Goal: Navigation & Orientation: Find specific page/section

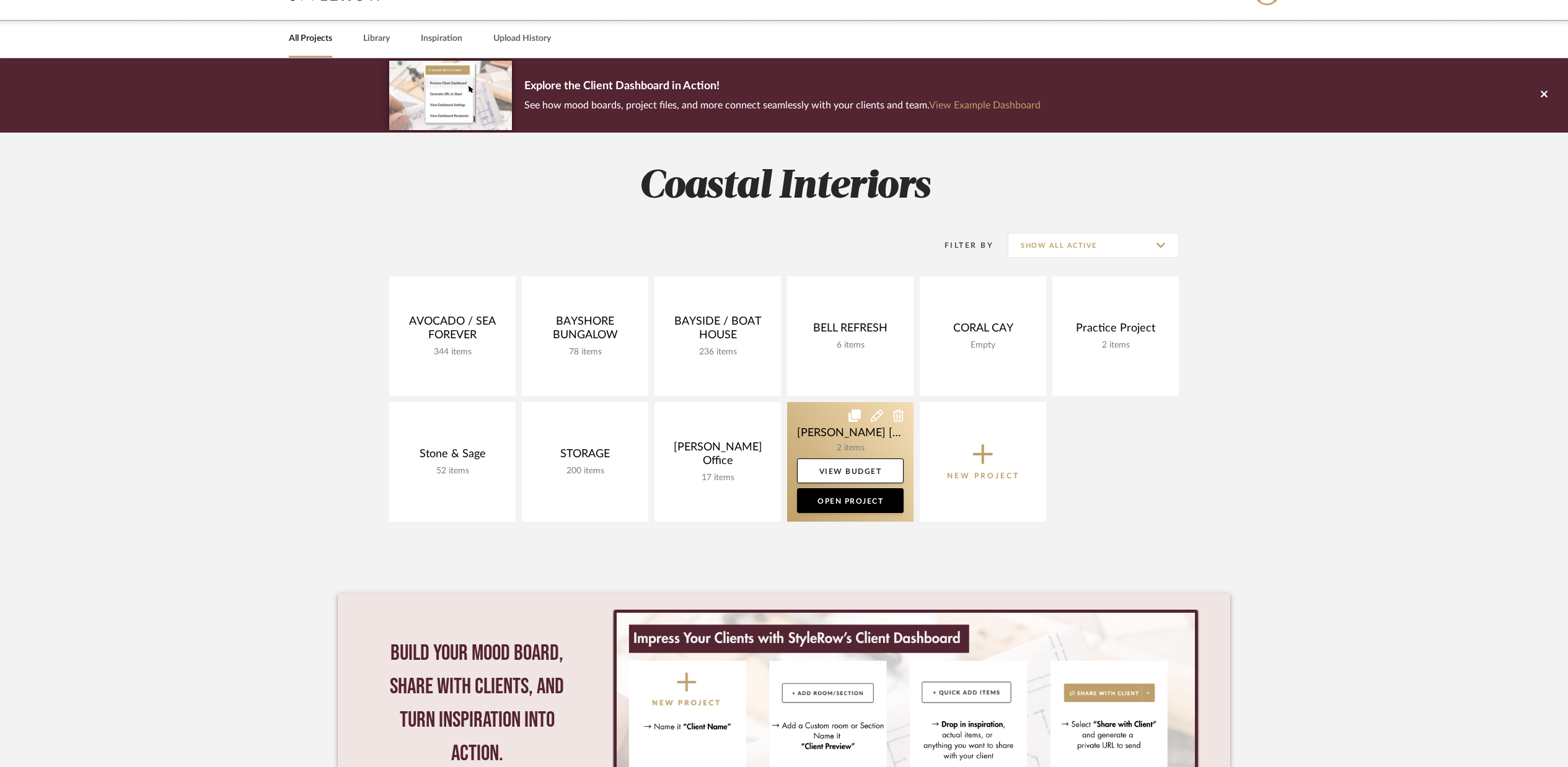
scroll to position [31, 0]
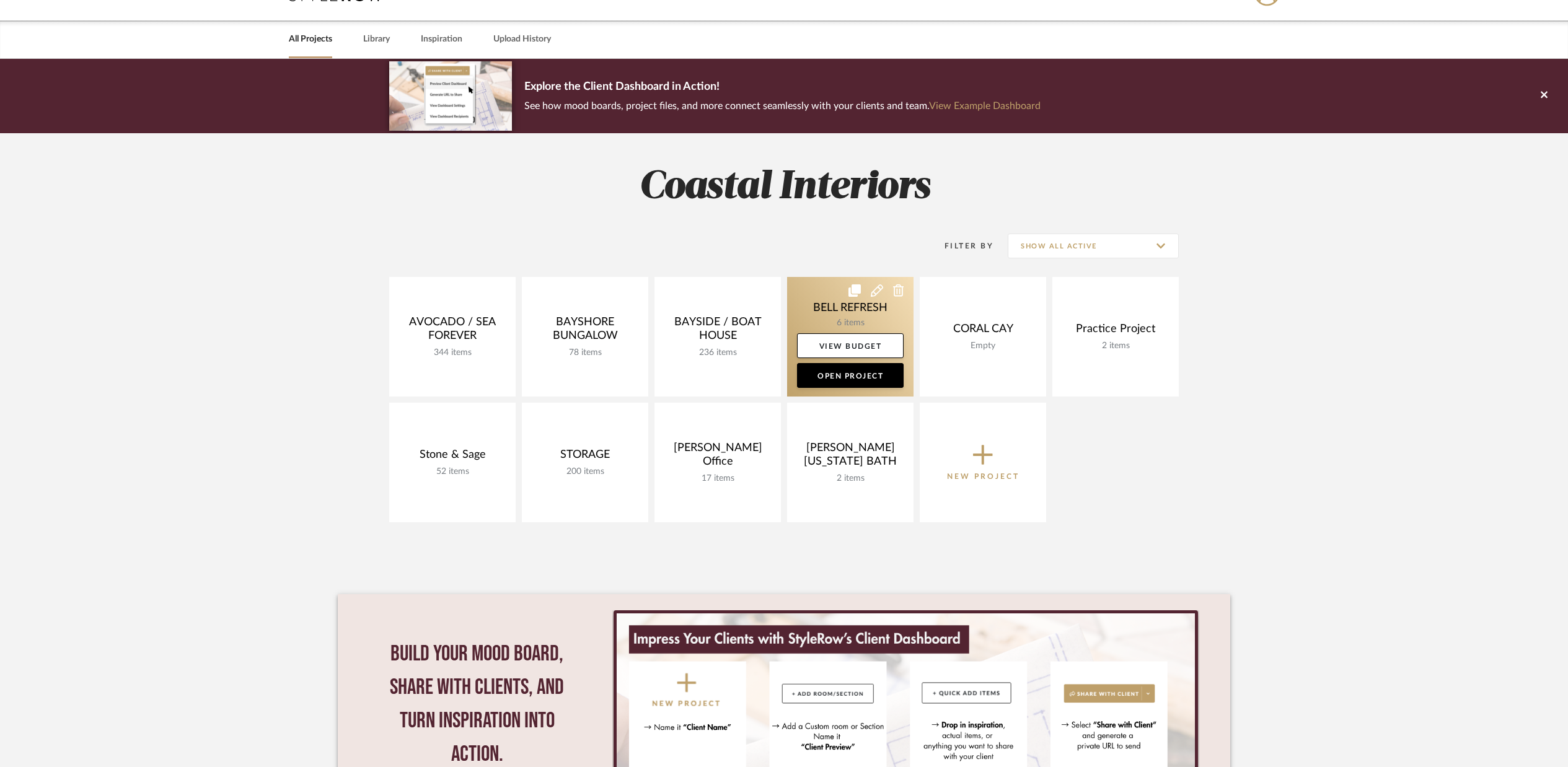
click at [858, 332] on link at bounding box center [850, 337] width 126 height 120
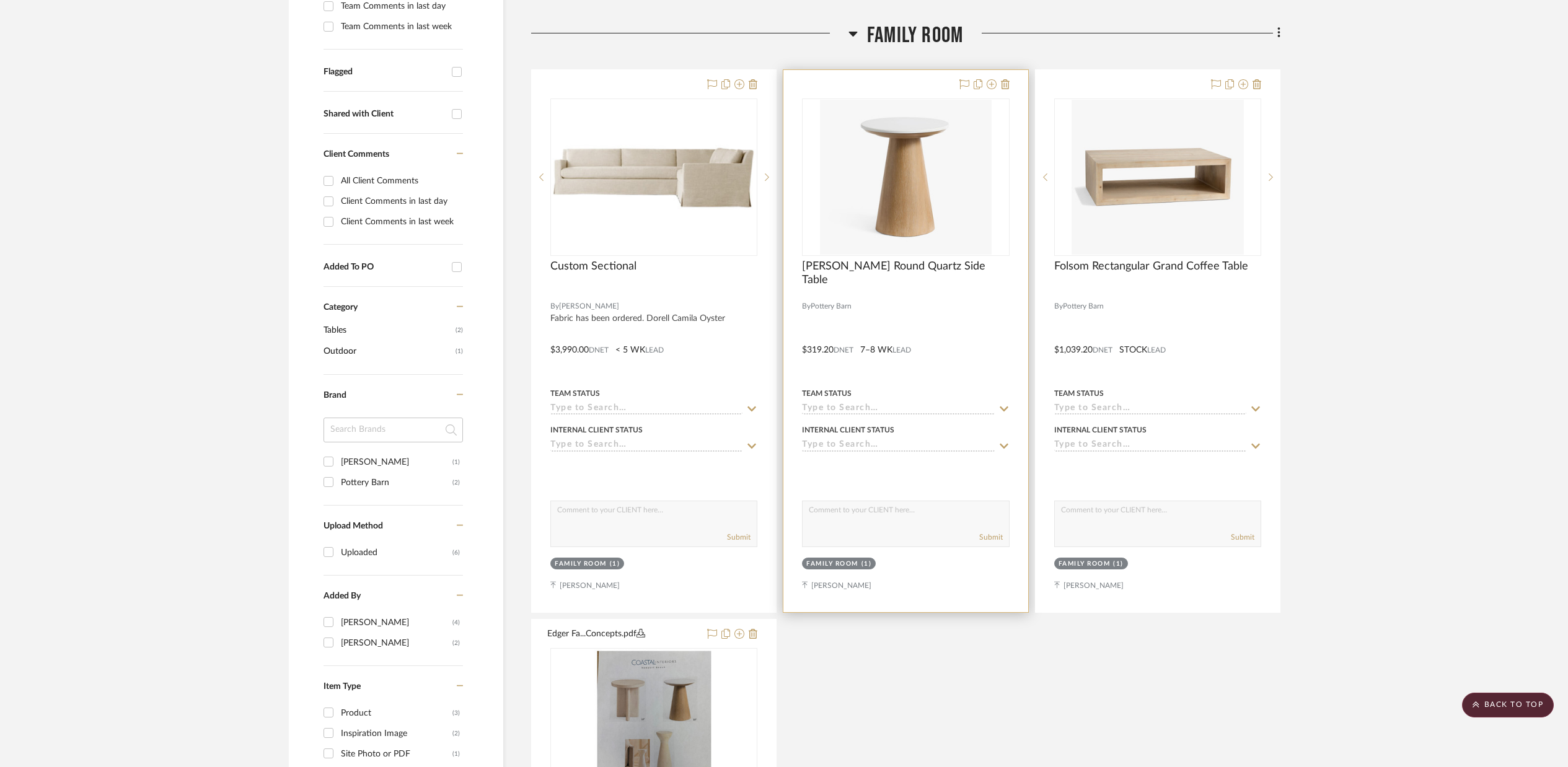
scroll to position [405, 0]
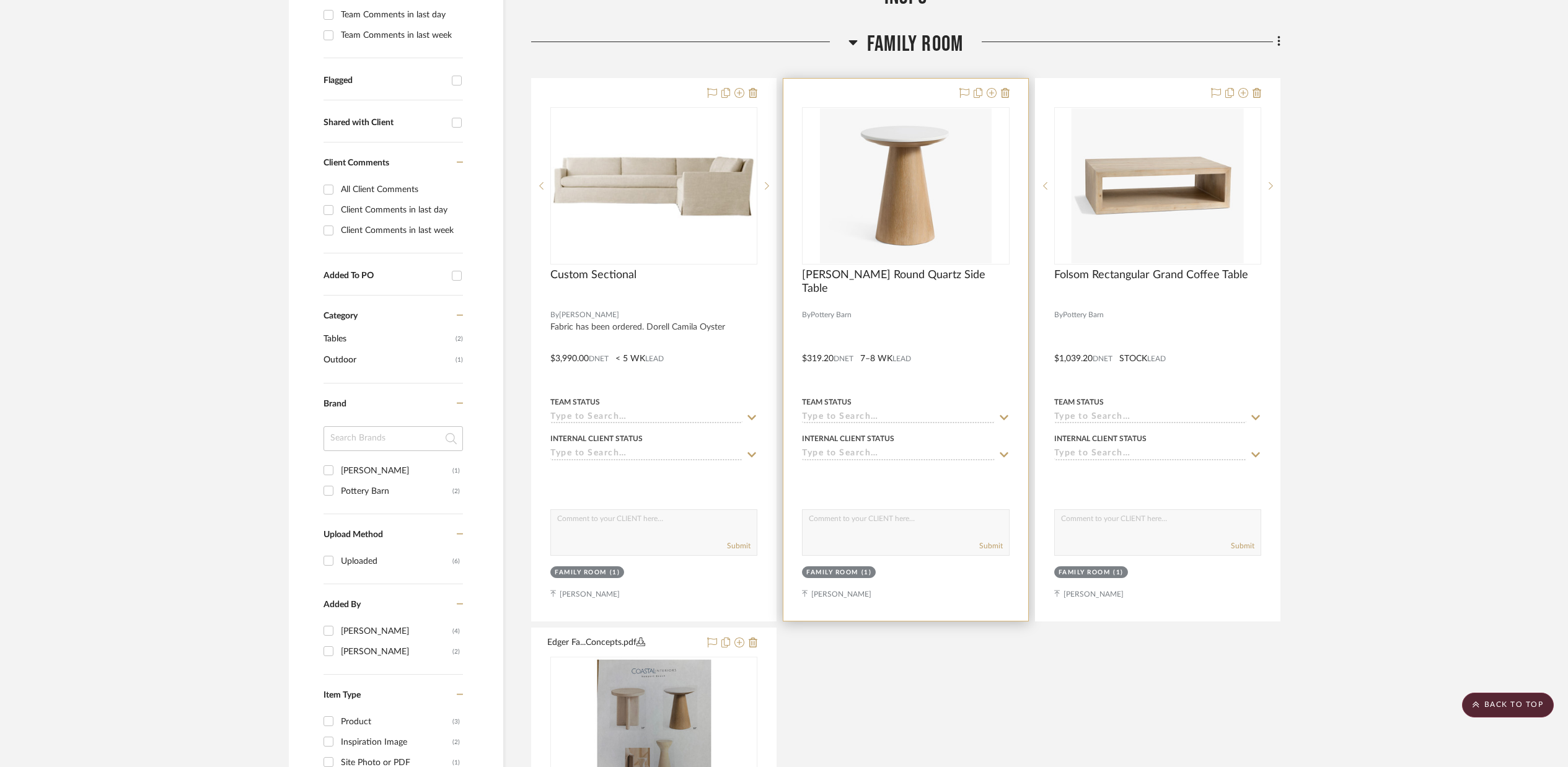
click at [956, 323] on div at bounding box center [905, 350] width 244 height 542
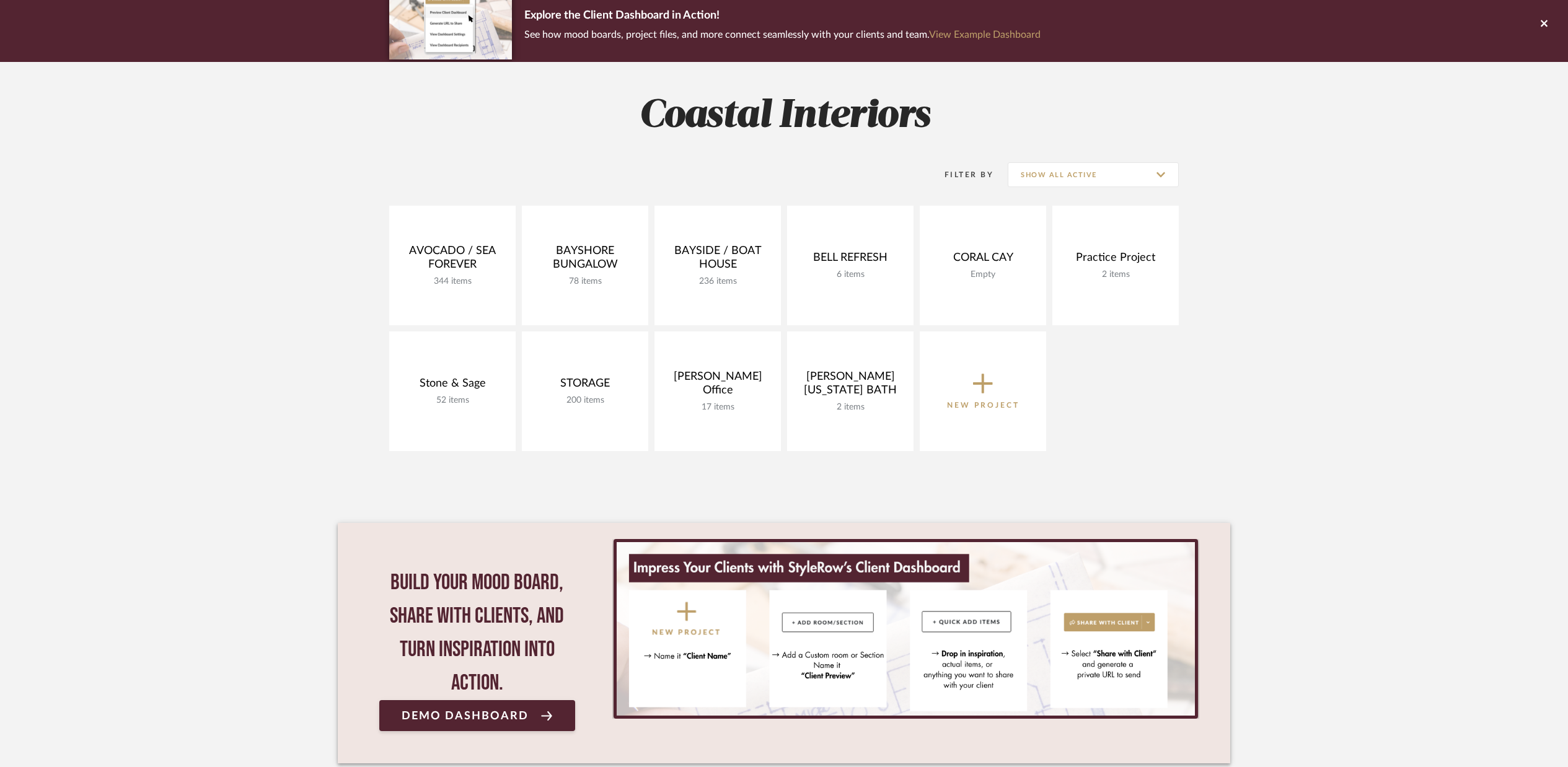
scroll to position [186, 0]
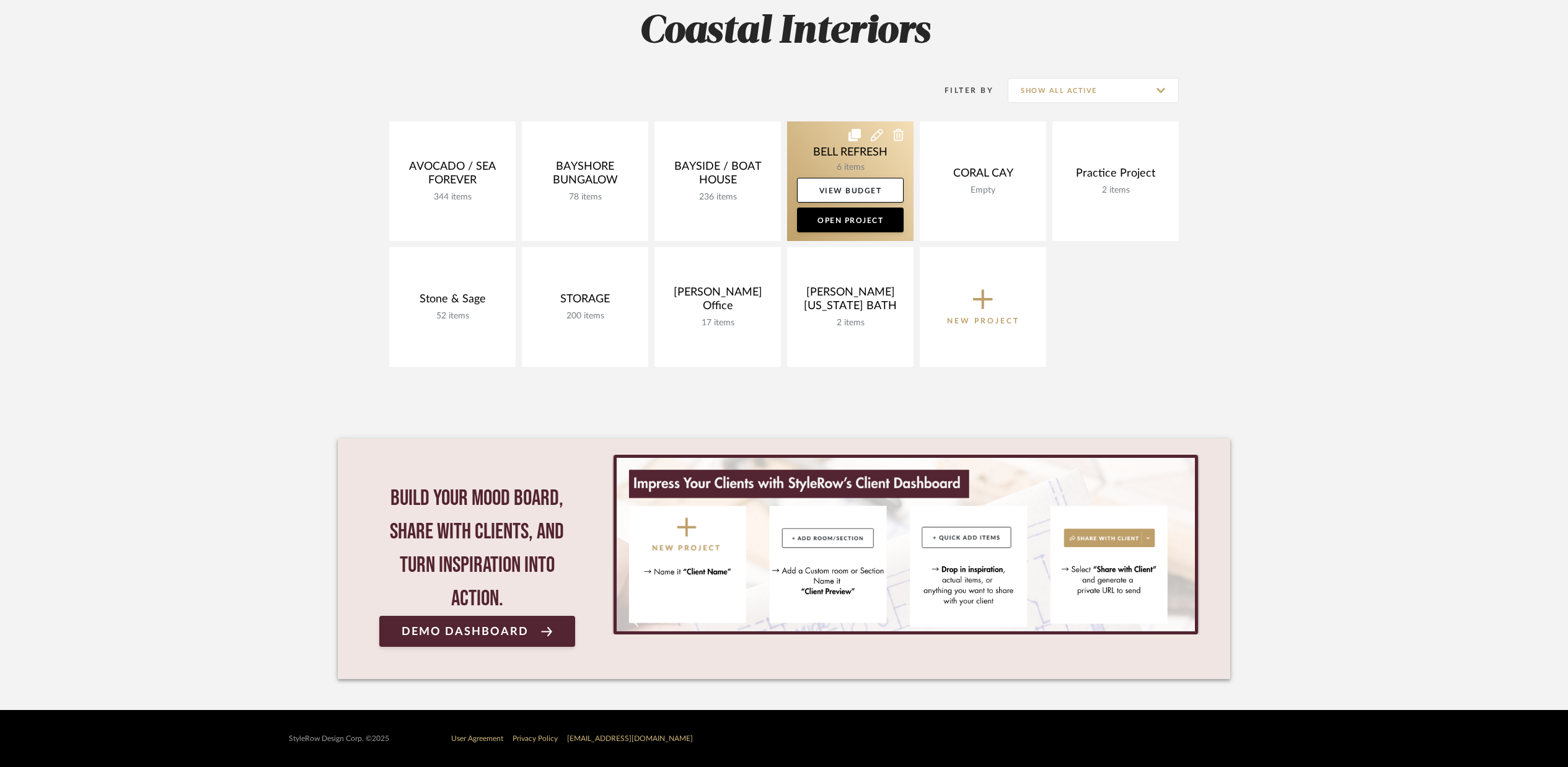
click at [822, 161] on link at bounding box center [850, 182] width 126 height 120
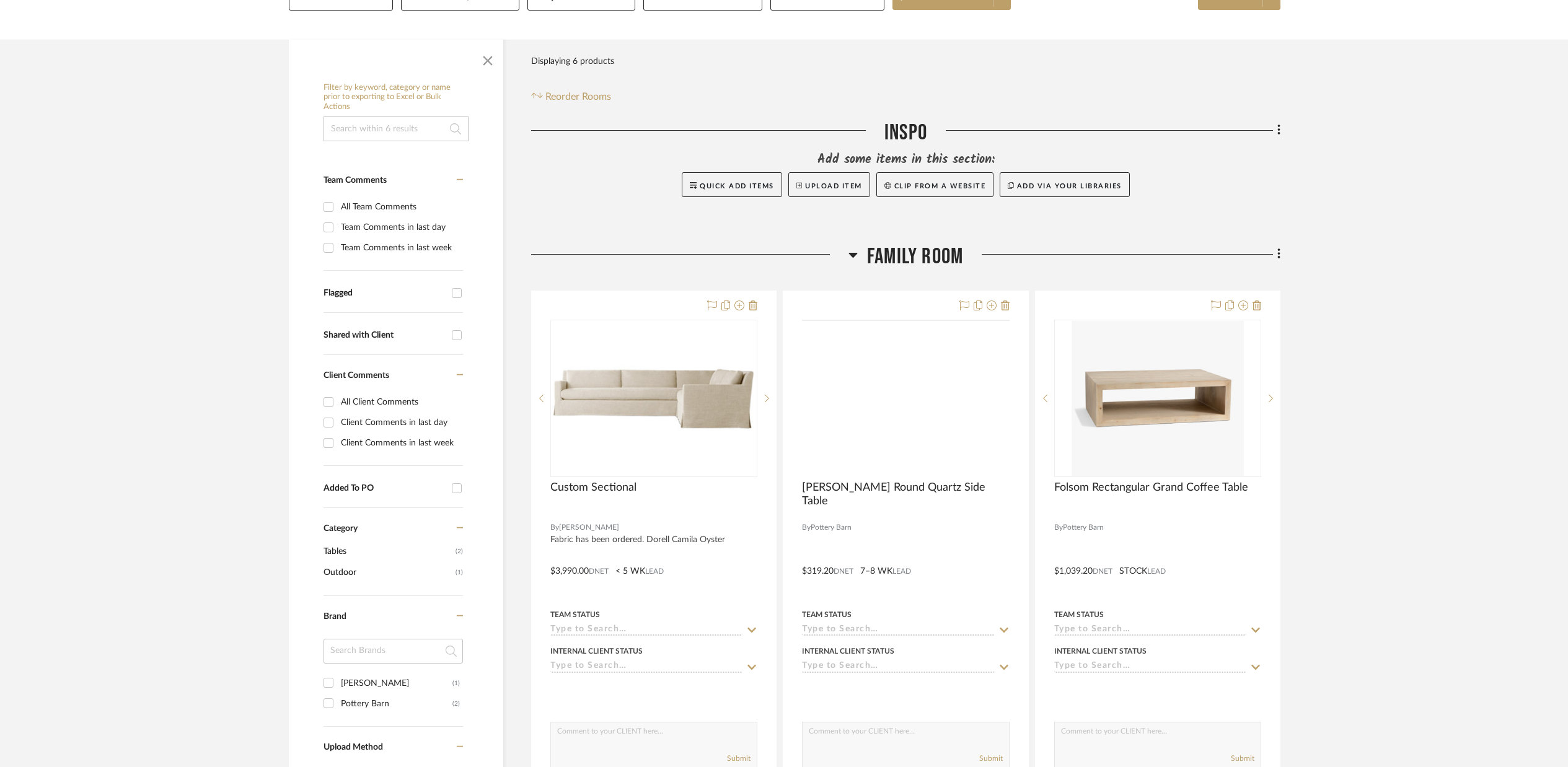
scroll to position [372, 0]
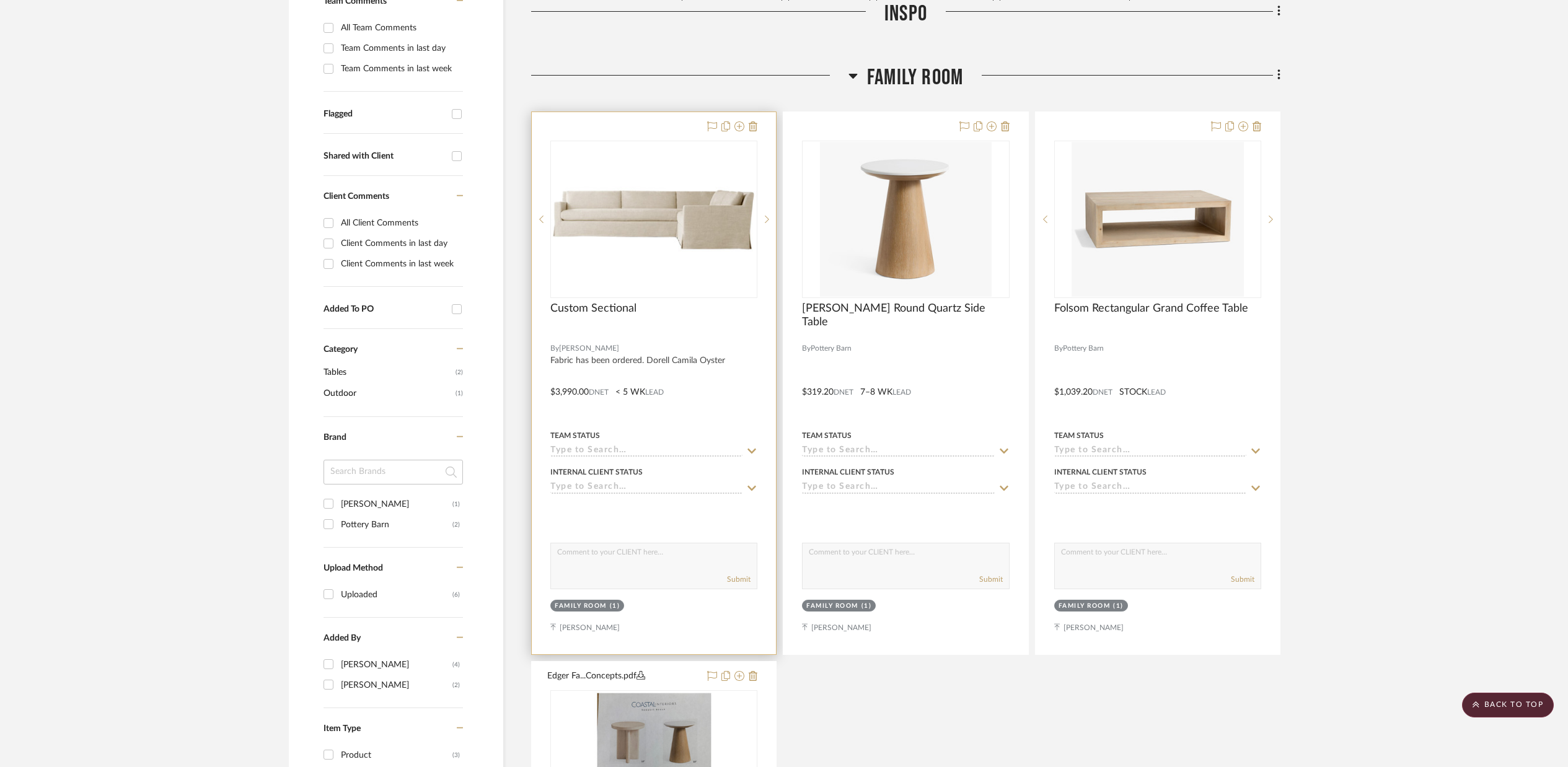
click at [680, 170] on div "0" at bounding box center [654, 219] width 206 height 156
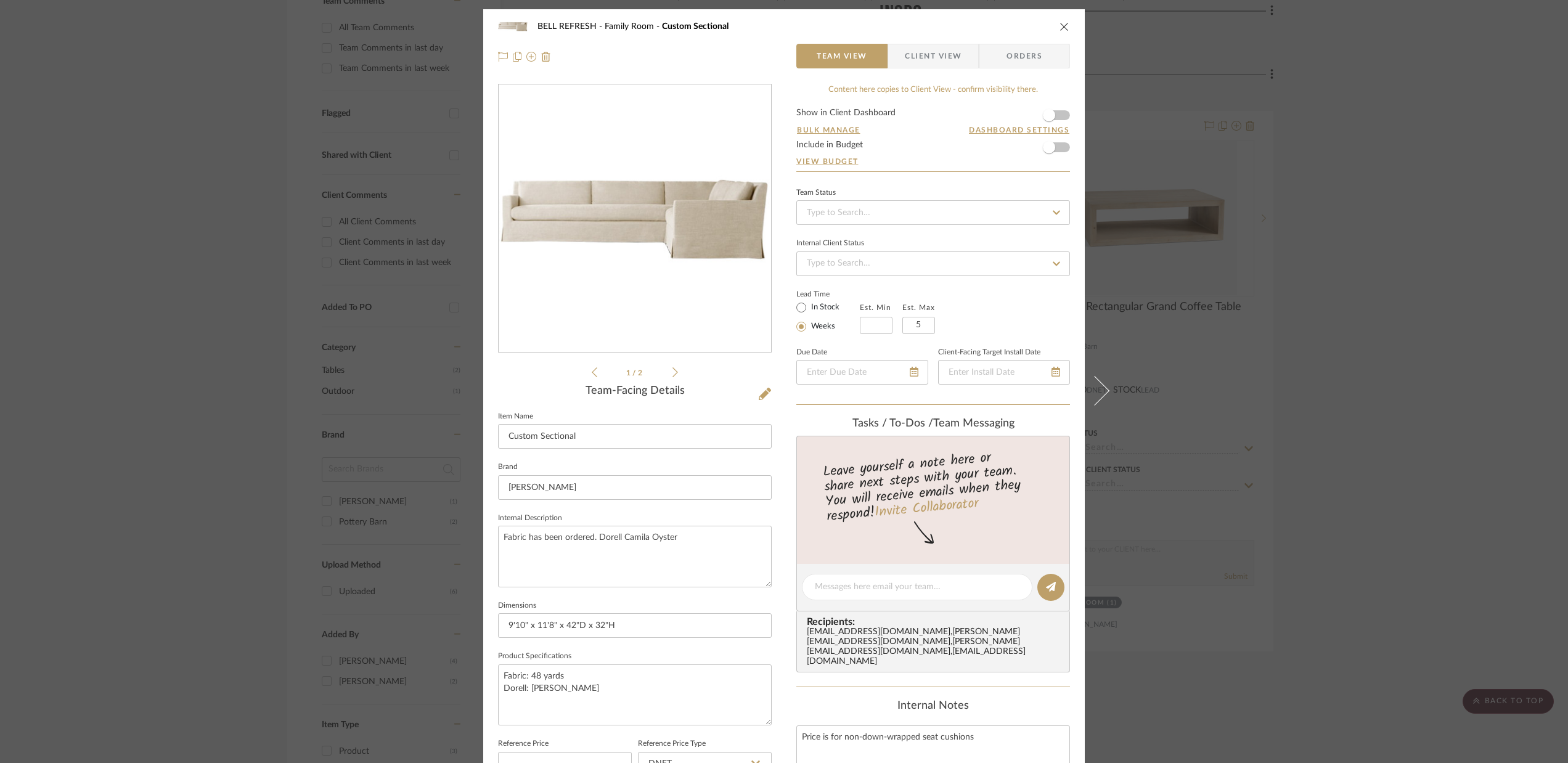
click at [672, 373] on icon at bounding box center [675, 373] width 6 height 11
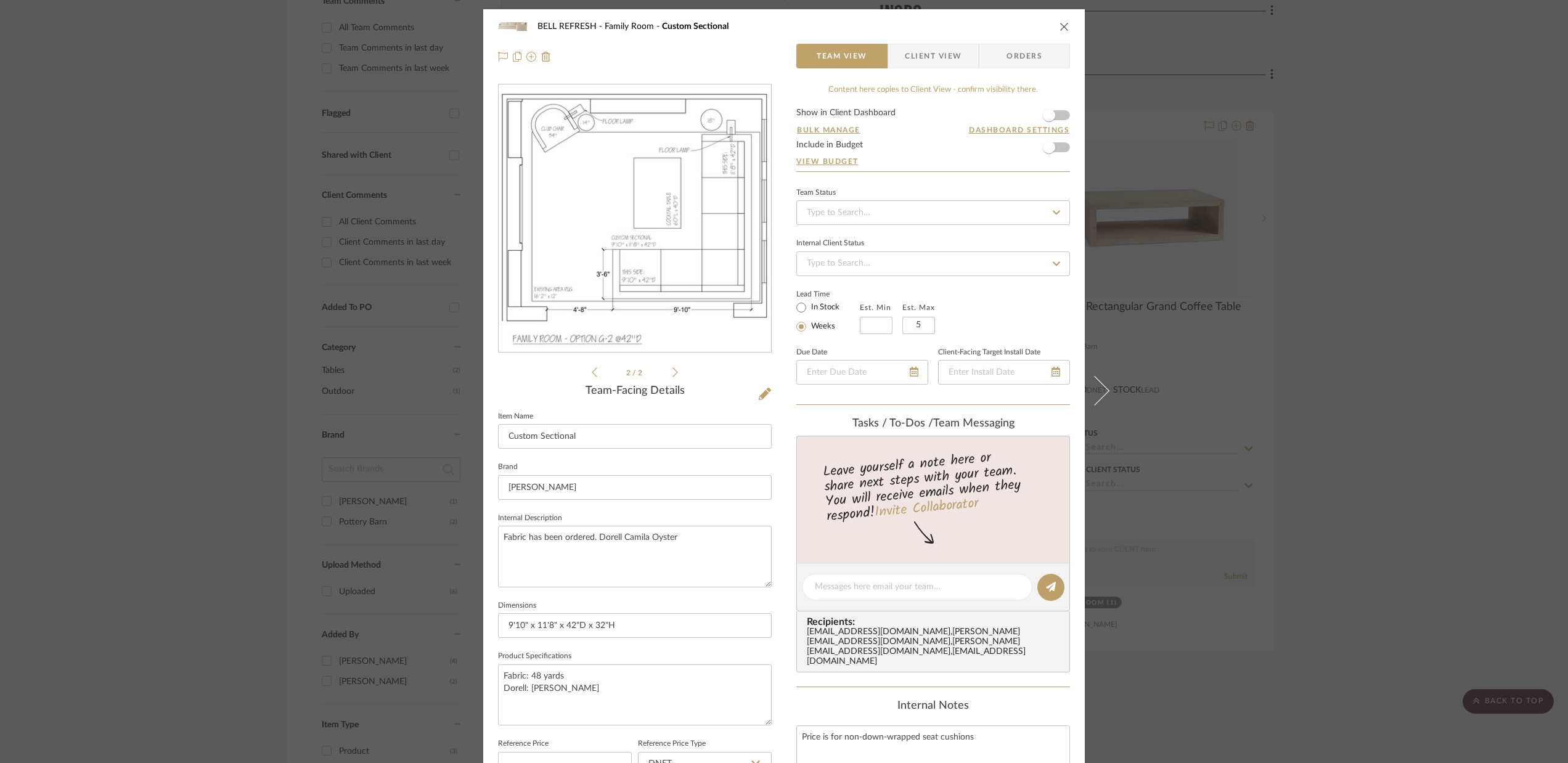
click at [1059, 25] on icon "close" at bounding box center [1064, 27] width 10 height 10
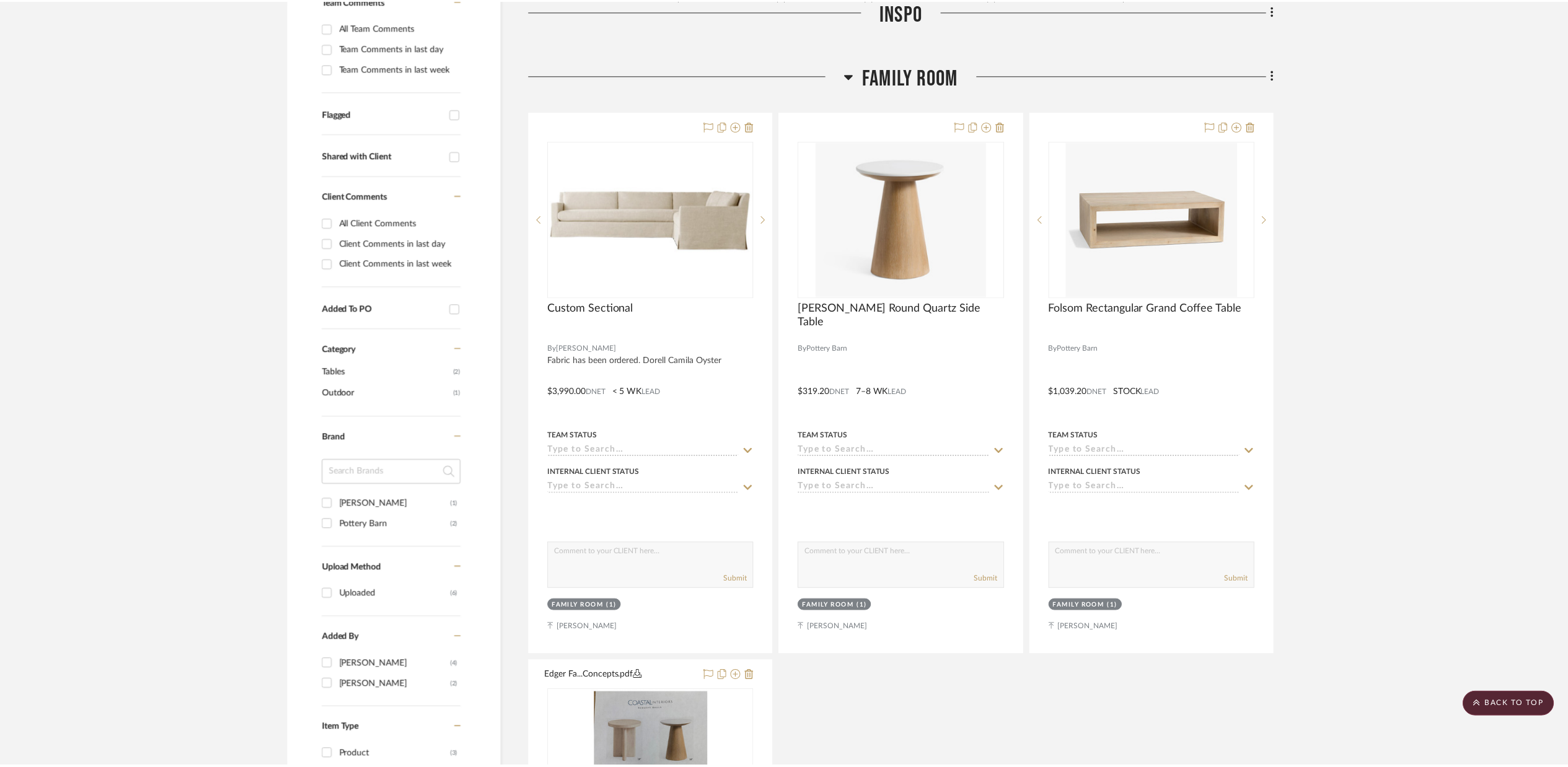
scroll to position [372, 0]
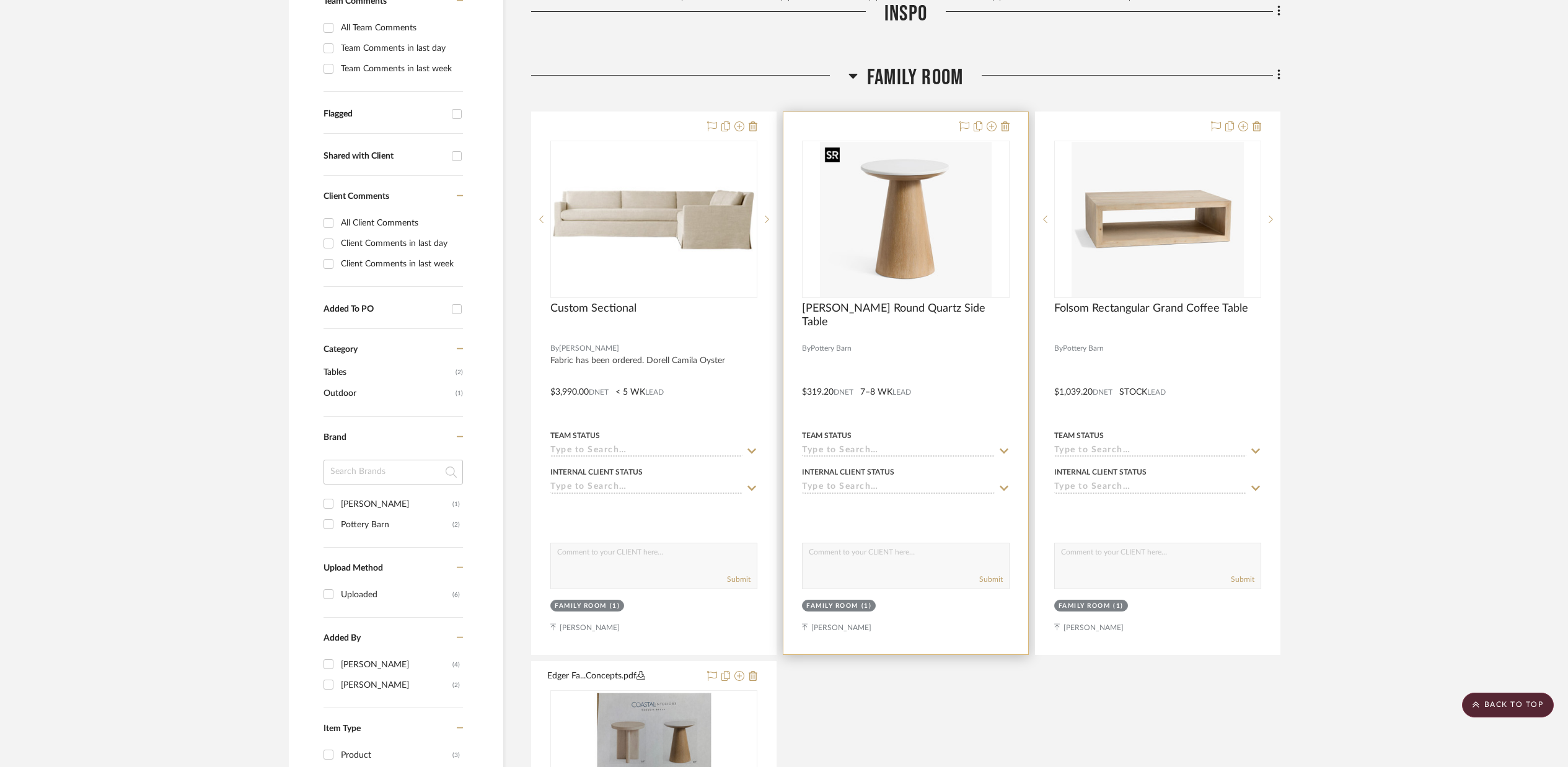
click at [919, 252] on img "0" at bounding box center [906, 219] width 172 height 155
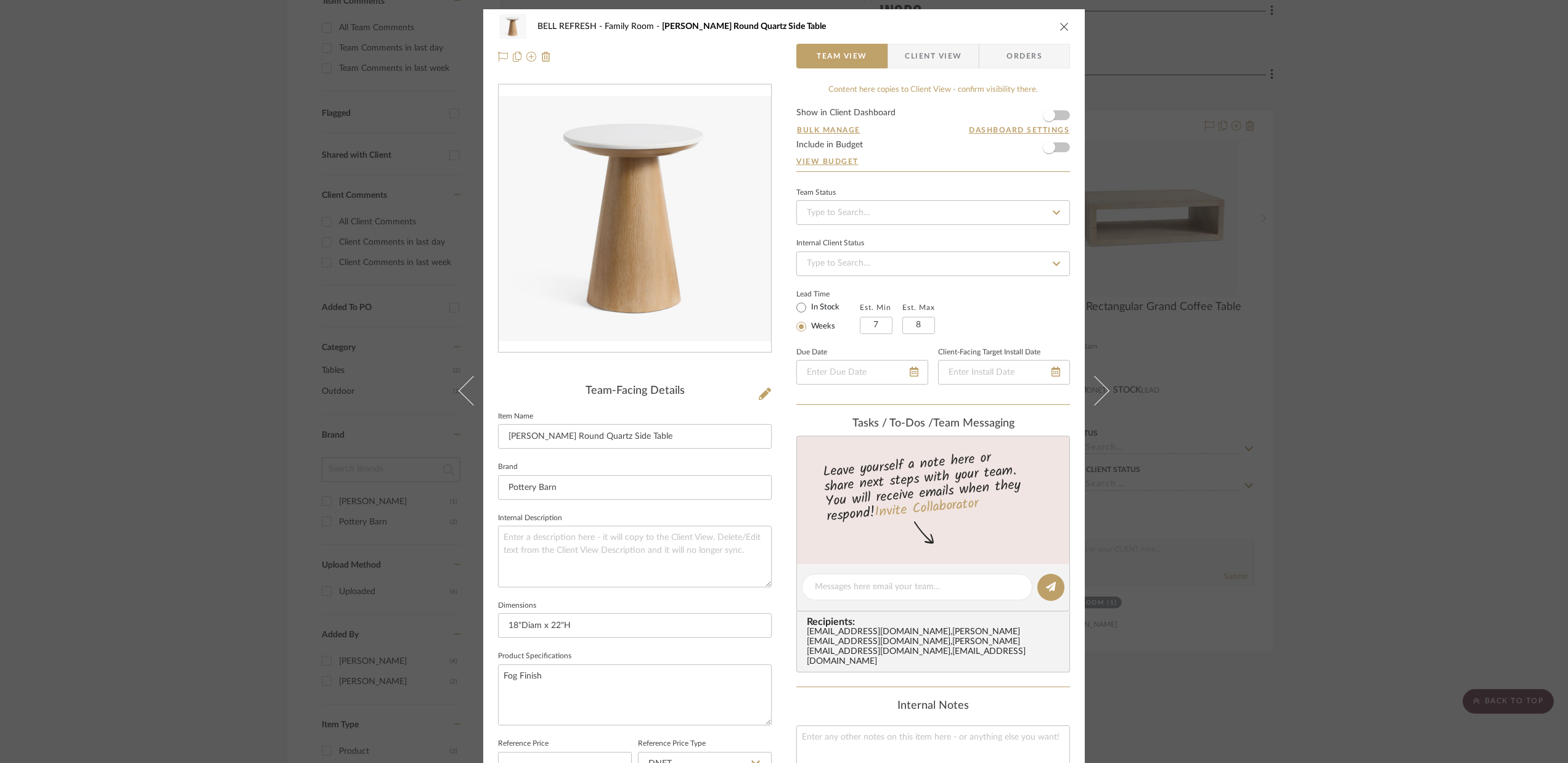
click at [1059, 25] on icon "close" at bounding box center [1064, 27] width 10 height 10
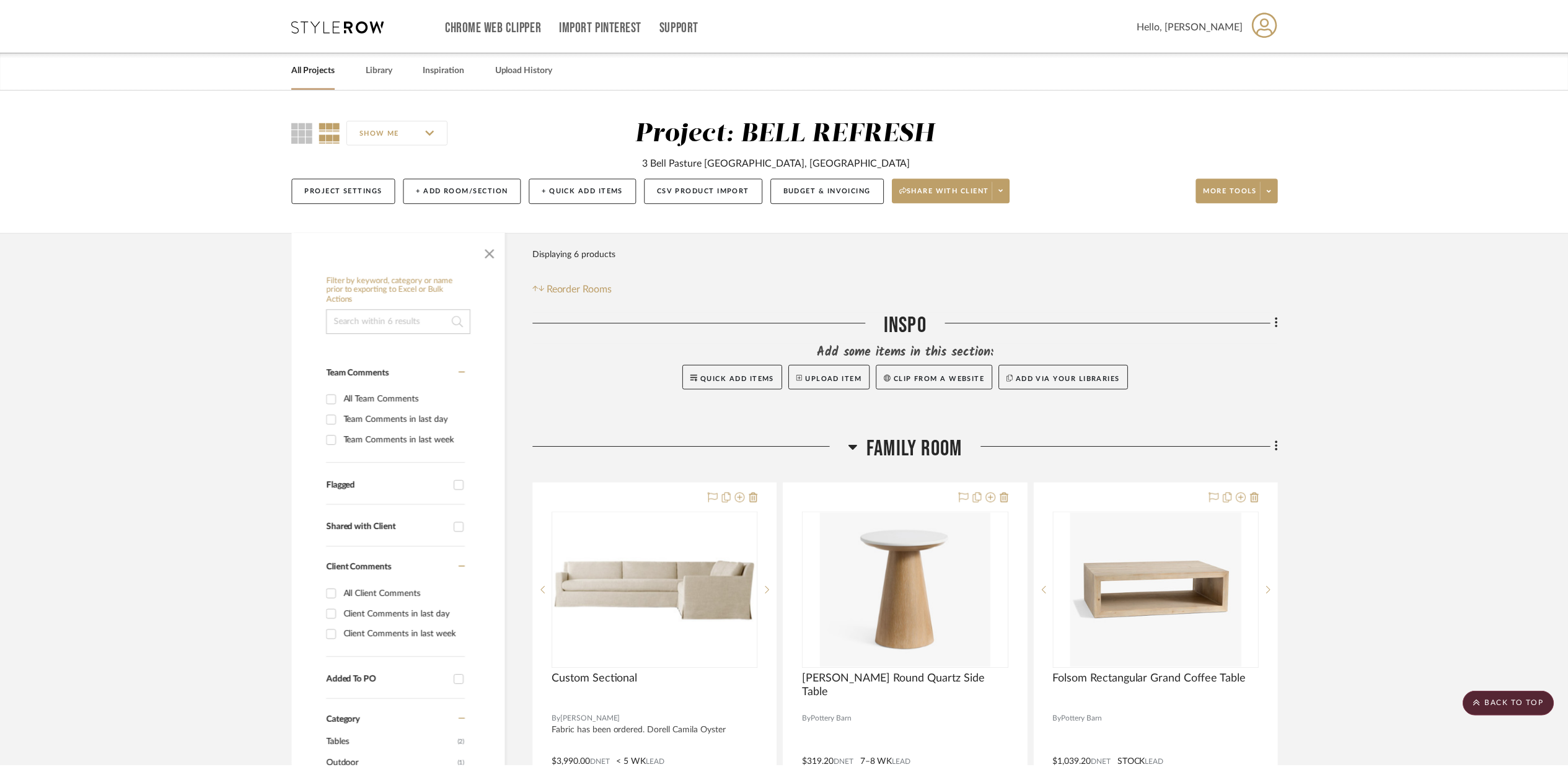
scroll to position [372, 0]
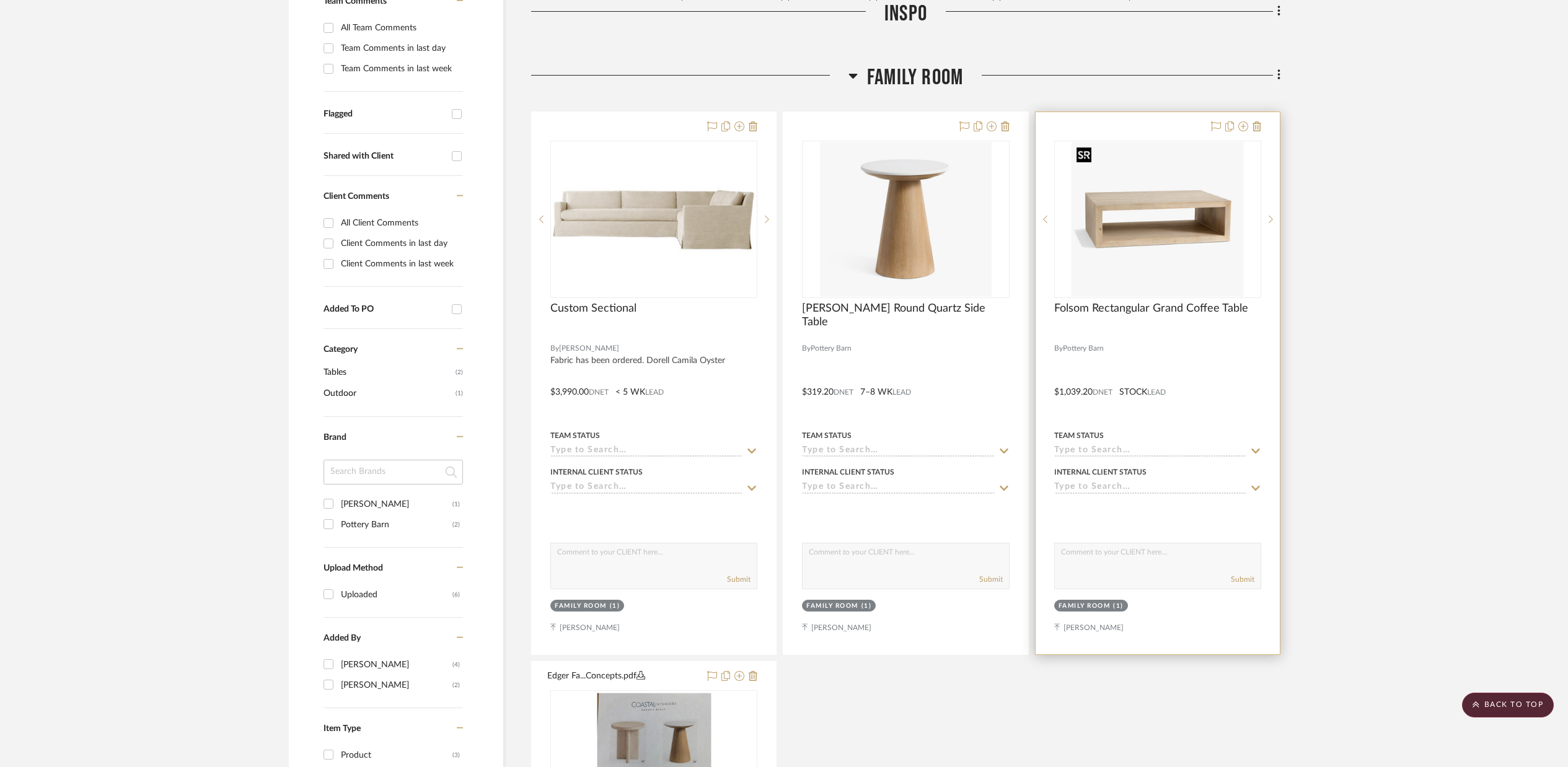
click at [1139, 224] on img "0" at bounding box center [1158, 219] width 172 height 155
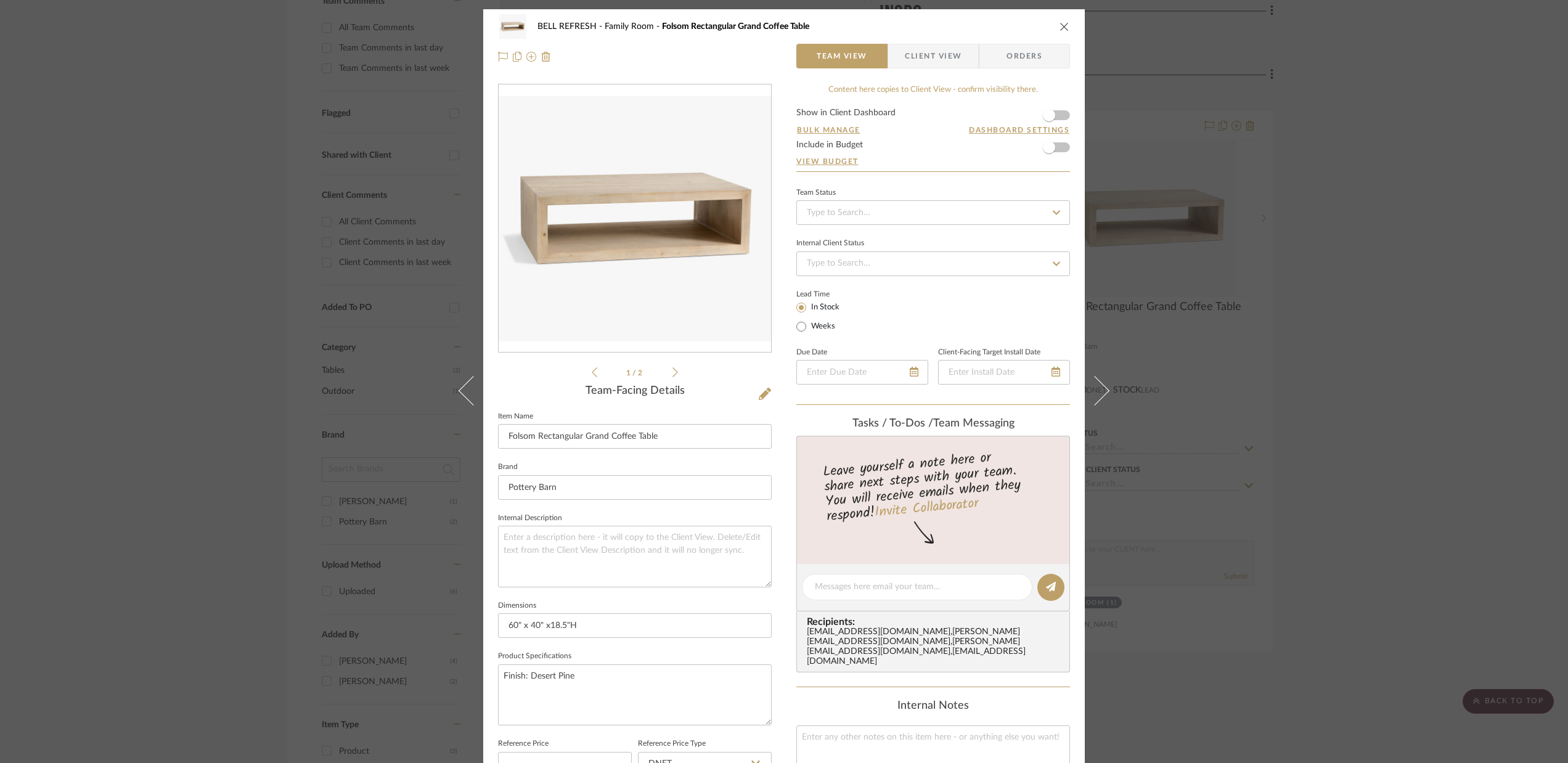
click at [1061, 25] on icon "close" at bounding box center [1064, 27] width 10 height 10
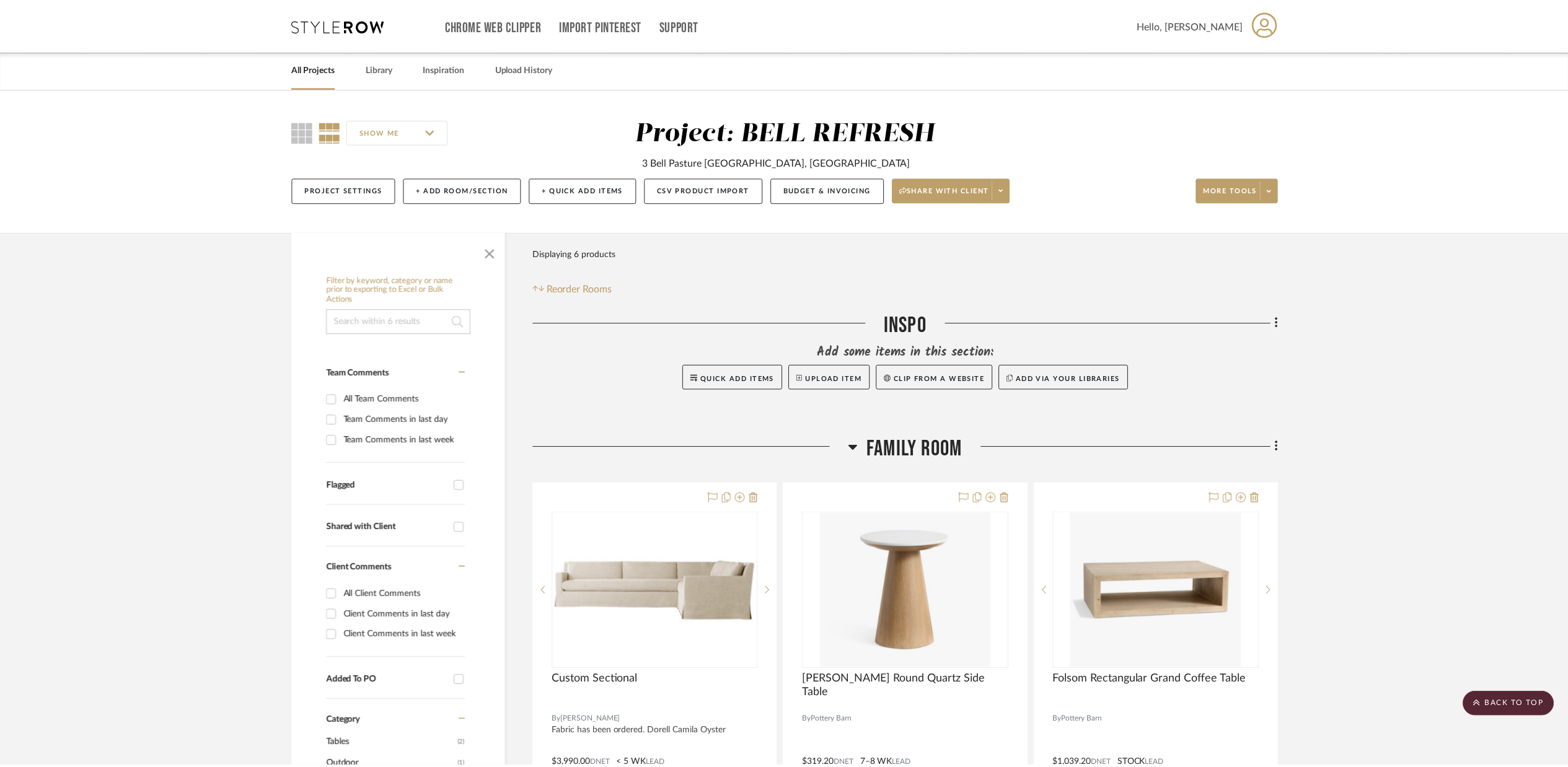
scroll to position [372, 0]
